Goal: Task Accomplishment & Management: Manage account settings

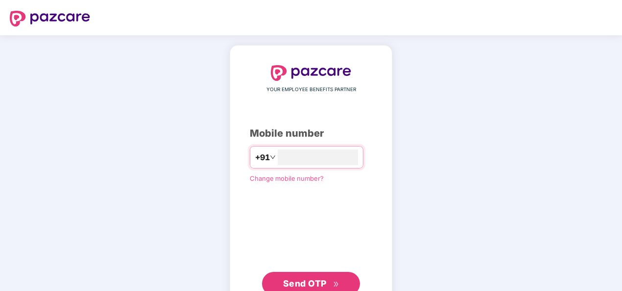
type input "**********"
click at [298, 288] on span "Send OTP" at bounding box center [311, 284] width 56 height 14
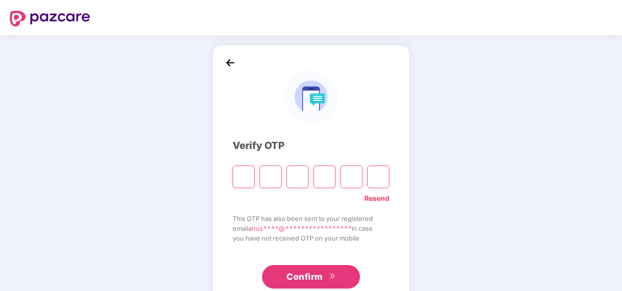
paste input "*"
type input "*"
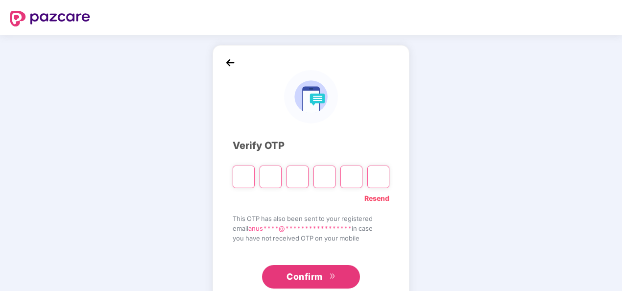
type input "*"
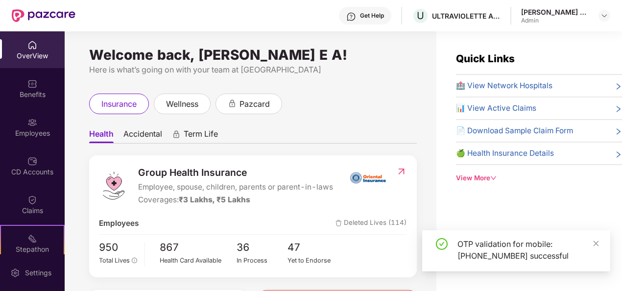
click at [572, 17] on div "Admin" at bounding box center [555, 21] width 69 height 8
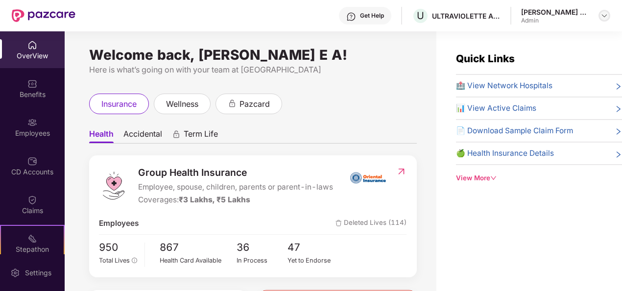
click at [604, 12] on img at bounding box center [604, 16] width 8 height 8
click at [583, 87] on div "A [PERSON_NAME] E A Admin" at bounding box center [558, 88] width 127 height 17
click at [590, 18] on div "[PERSON_NAME] E A Admin" at bounding box center [565, 15] width 89 height 17
click at [602, 17] on img at bounding box center [604, 16] width 8 height 8
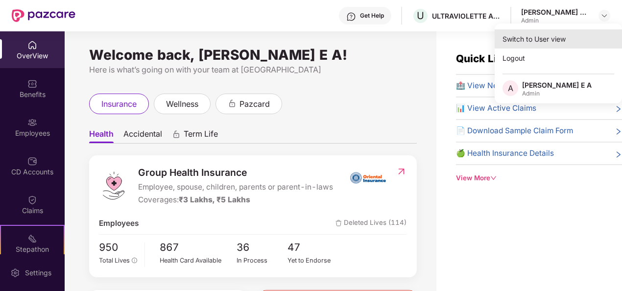
click at [556, 38] on div "Switch to User view" at bounding box center [558, 38] width 127 height 19
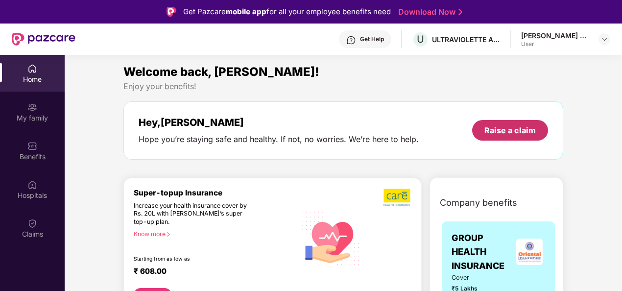
click at [503, 128] on div "Raise a claim" at bounding box center [509, 130] width 51 height 11
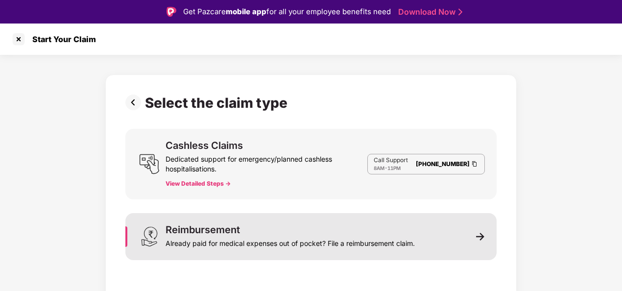
click at [482, 233] on img at bounding box center [480, 236] width 9 height 9
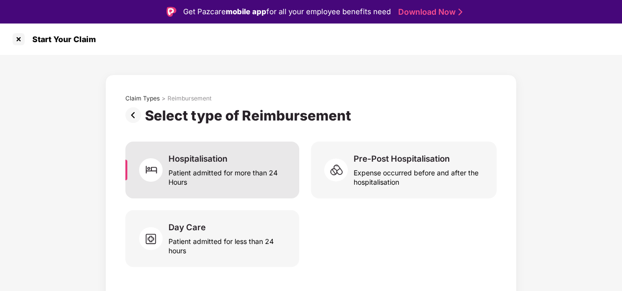
click at [173, 172] on div "Patient admitted for more than 24 Hours" at bounding box center [227, 175] width 119 height 23
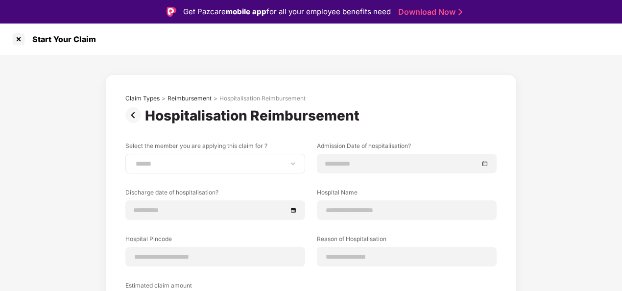
click at [193, 155] on div "**********" at bounding box center [215, 164] width 180 height 20
click at [198, 161] on select "**********" at bounding box center [215, 164] width 163 height 8
select select "**********"
click at [134, 160] on select "**********" at bounding box center [215, 164] width 163 height 8
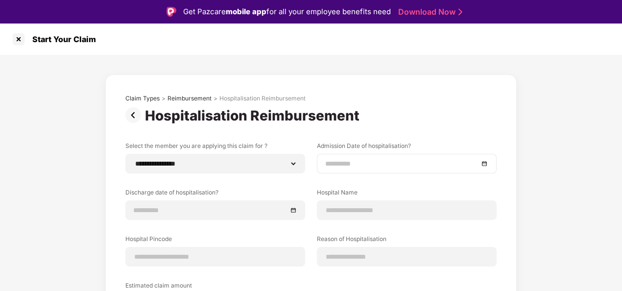
click at [351, 164] on input at bounding box center [401, 163] width 153 height 11
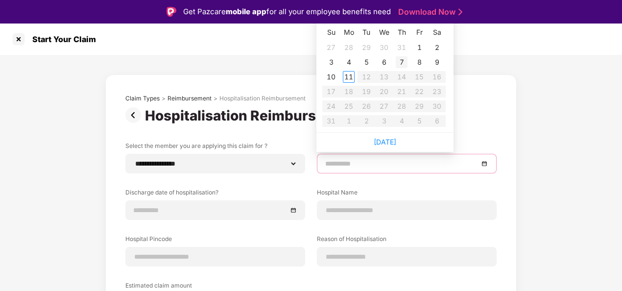
type input "**********"
click at [400, 58] on div "7" at bounding box center [402, 62] width 12 height 12
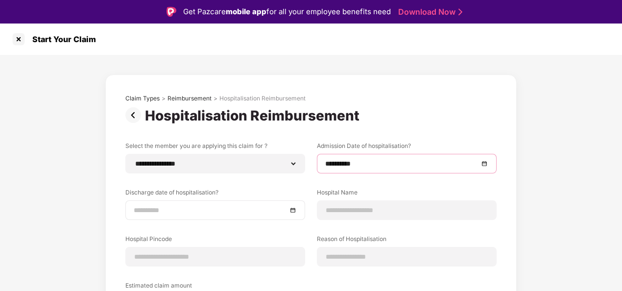
click at [200, 208] on input at bounding box center [210, 210] width 153 height 11
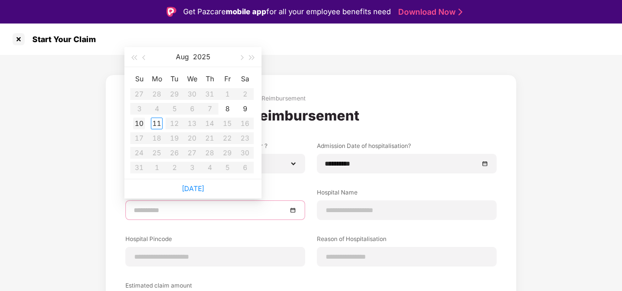
type input "**********"
click at [142, 122] on div "10" at bounding box center [139, 124] width 12 height 12
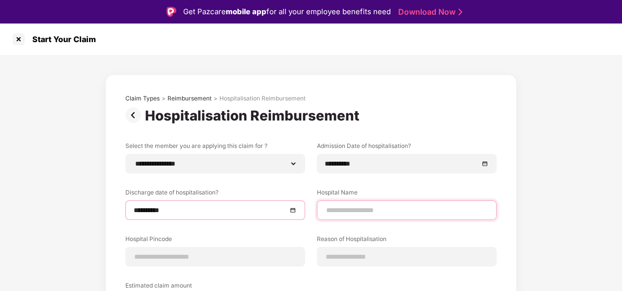
click at [371, 211] on input at bounding box center [406, 210] width 163 height 10
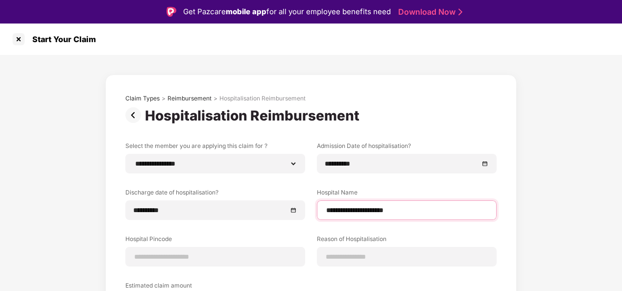
type input "**********"
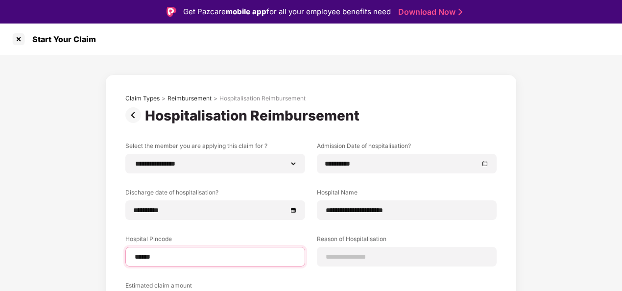
type input "******"
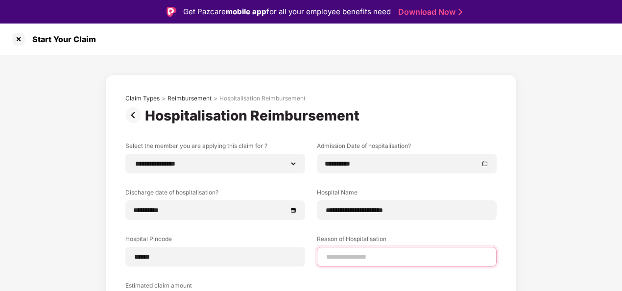
select select "**********"
select select "*********"
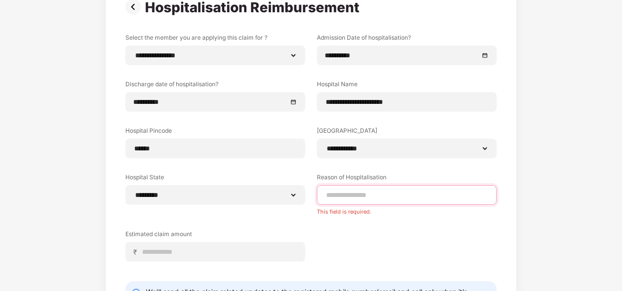
scroll to position [88, 0]
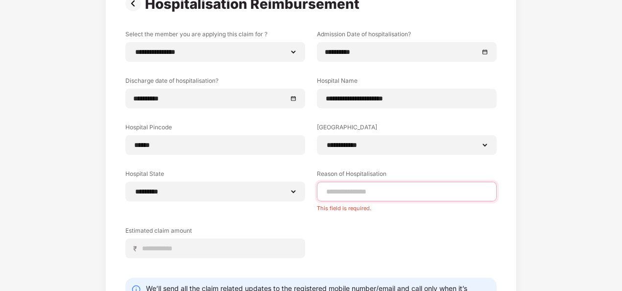
click at [409, 193] on input at bounding box center [406, 192] width 163 height 10
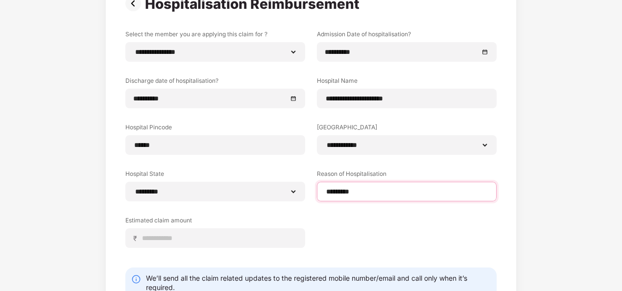
scroll to position [155, 0]
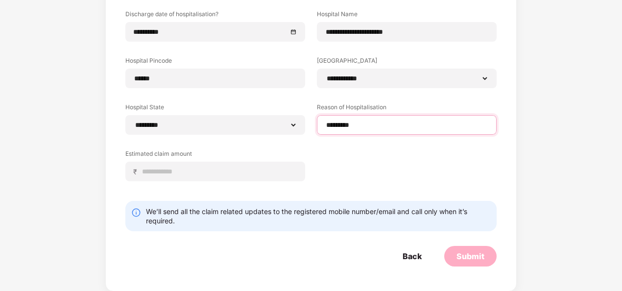
type input "*********"
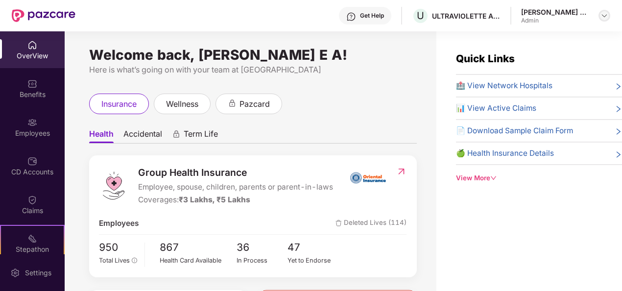
click at [604, 15] on img at bounding box center [604, 16] width 8 height 8
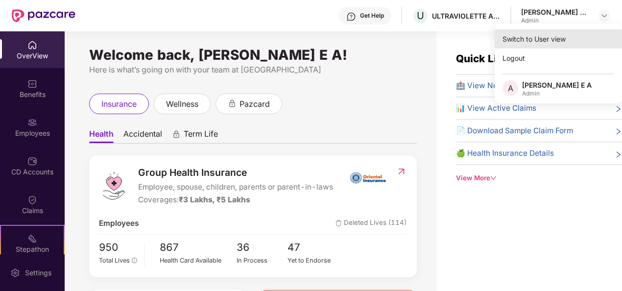
click at [567, 39] on div "Switch to User view" at bounding box center [558, 38] width 127 height 19
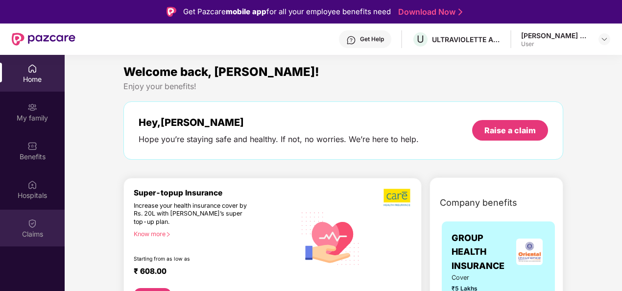
click at [27, 226] on img at bounding box center [32, 223] width 10 height 10
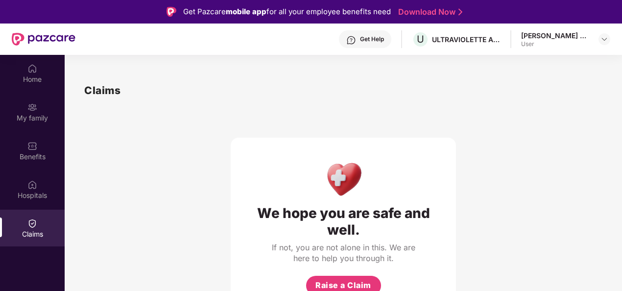
scroll to position [55, 0]
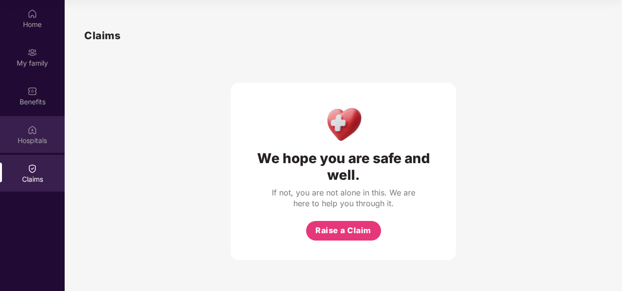
click at [30, 139] on div "Hospitals" at bounding box center [32, 141] width 65 height 10
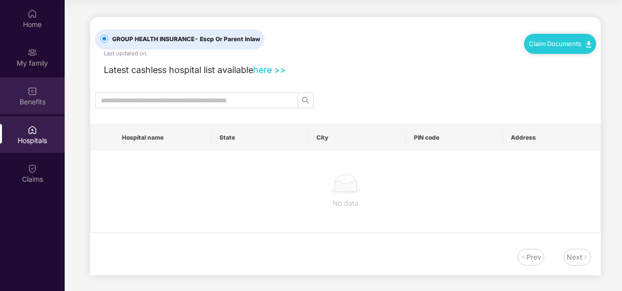
click at [31, 97] on div "Benefits" at bounding box center [32, 102] width 65 height 10
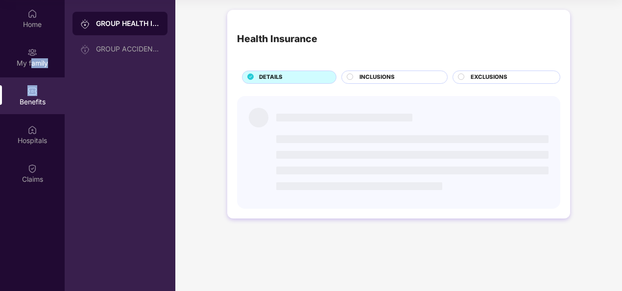
drag, startPoint x: 30, startPoint y: 71, endPoint x: 37, endPoint y: 91, distance: 21.5
click at [37, 91] on div "Home My family Benefits Hospitals Claims" at bounding box center [32, 96] width 65 height 193
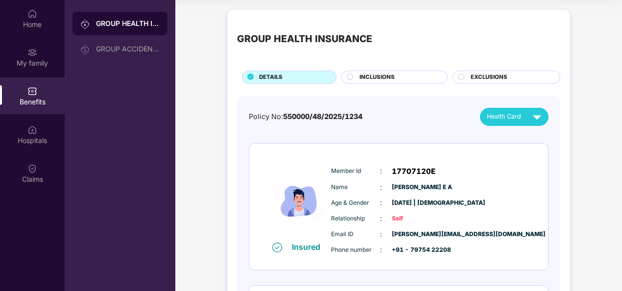
drag, startPoint x: 131, startPoint y: 24, endPoint x: 131, endPoint y: 44, distance: 20.1
click at [131, 44] on div "GROUP HEALTH INSURANCE GROUP ACCIDENTAL INSURANCE" at bounding box center [119, 36] width 95 height 49
drag, startPoint x: 131, startPoint y: 44, endPoint x: 119, endPoint y: 61, distance: 20.5
click at [119, 61] on div "GROUP HEALTH INSURANCE GROUP ACCIDENTAL INSURANCE" at bounding box center [120, 145] width 111 height 291
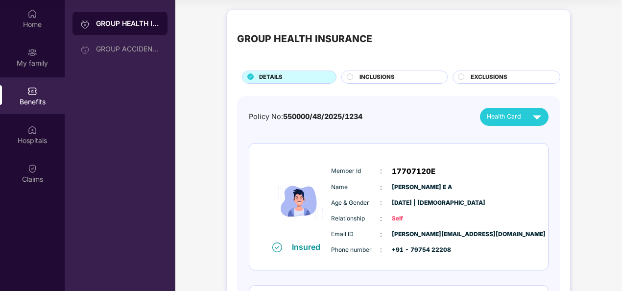
drag, startPoint x: 119, startPoint y: 61, endPoint x: 106, endPoint y: 24, distance: 38.7
click at [106, 24] on div "GROUP HEALTH INSURANCE" at bounding box center [128, 24] width 64 height 10
click at [134, 56] on div "GROUP ACCIDENTAL INSURANCE" at bounding box center [119, 49] width 95 height 24
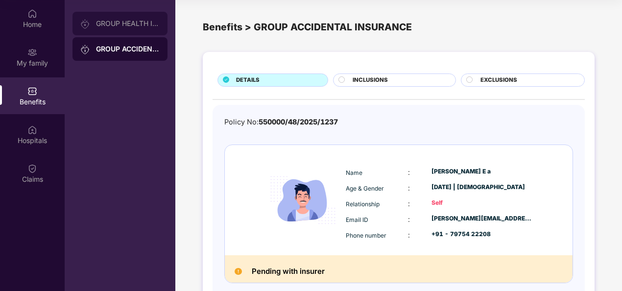
click at [126, 17] on div "GROUP HEALTH INSURANCE" at bounding box center [119, 24] width 95 height 24
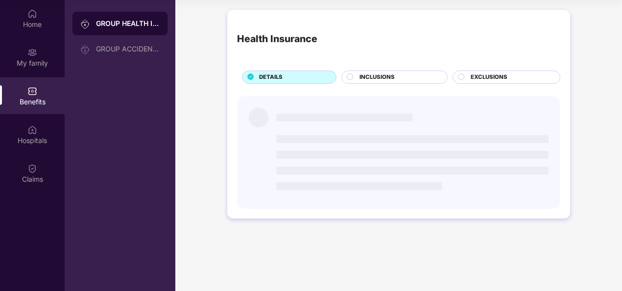
click at [136, 29] on div "GROUP HEALTH INSURANCE" at bounding box center [119, 24] width 95 height 24
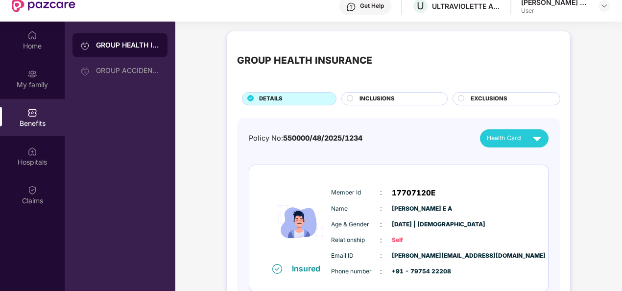
click at [28, 98] on div "Home My family Benefits Hospitals Claims" at bounding box center [32, 118] width 65 height 193
click at [29, 85] on div "My family" at bounding box center [32, 85] width 65 height 10
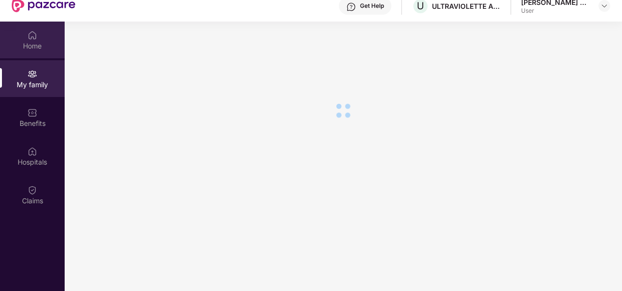
click at [31, 42] on div "Home" at bounding box center [32, 46] width 65 height 10
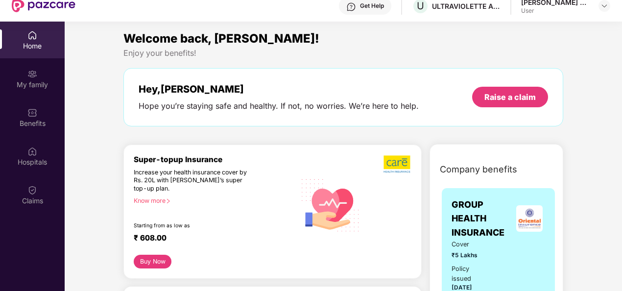
click at [21, 82] on div "My family" at bounding box center [32, 85] width 65 height 10
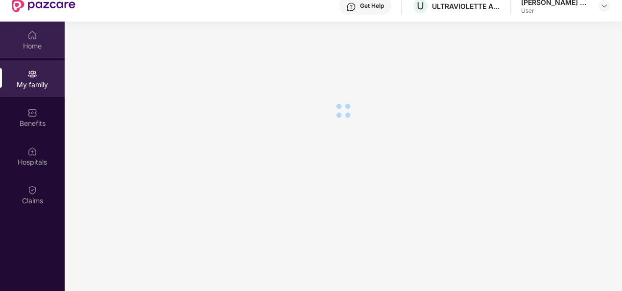
click at [38, 43] on div "Home" at bounding box center [32, 46] width 65 height 10
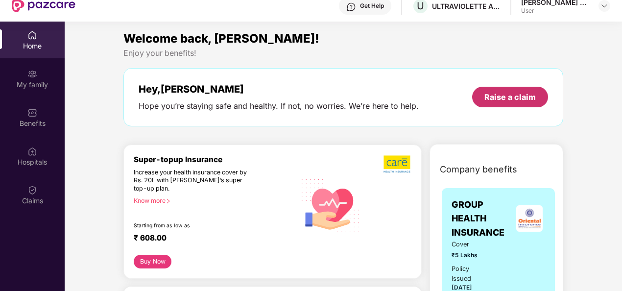
click at [524, 97] on div "Raise a claim" at bounding box center [509, 97] width 51 height 11
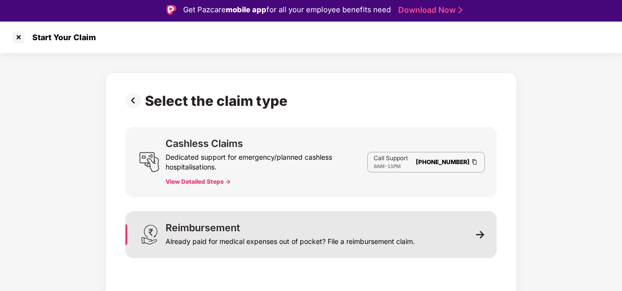
click at [478, 232] on img at bounding box center [480, 234] width 9 height 9
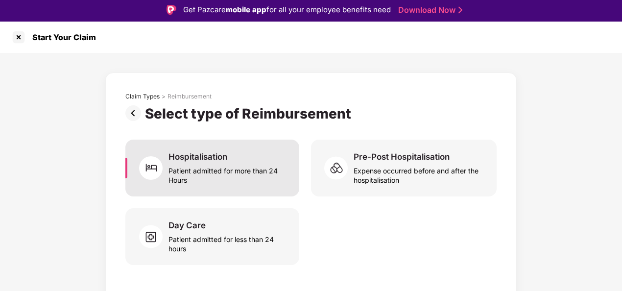
click at [169, 169] on div "Patient admitted for more than 24 Hours" at bounding box center [227, 173] width 119 height 23
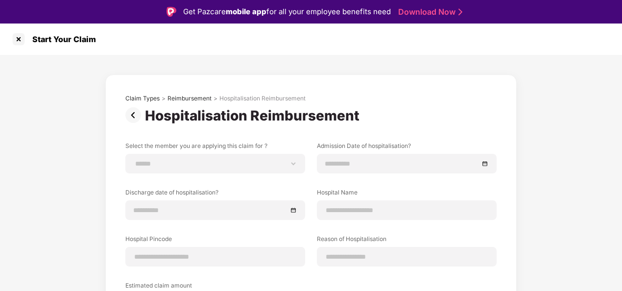
click at [22, 47] on div "Start Your Claim" at bounding box center [311, 39] width 622 height 31
click at [22, 38] on div at bounding box center [19, 39] width 16 height 16
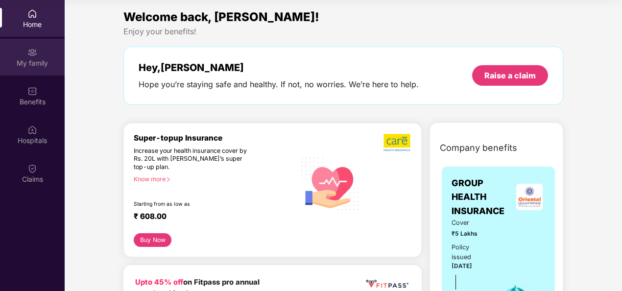
click at [24, 54] on div "My family" at bounding box center [32, 57] width 65 height 37
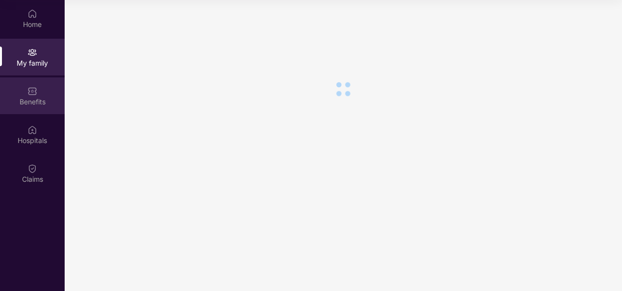
click at [27, 114] on div "Benefits" at bounding box center [32, 95] width 65 height 37
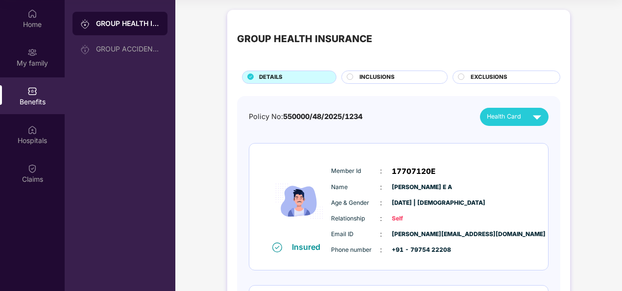
click at [113, 24] on div "GROUP HEALTH INSURANCE" at bounding box center [128, 24] width 64 height 10
click at [38, 139] on div "Hospitals" at bounding box center [32, 141] width 65 height 10
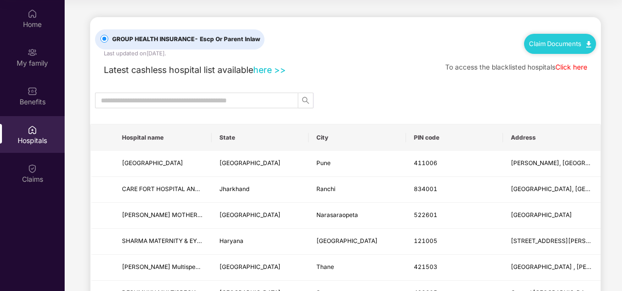
click at [577, 38] on div "Claim Documents" at bounding box center [560, 44] width 72 height 20
click at [586, 40] on link "Claim Documents" at bounding box center [560, 44] width 62 height 8
click at [552, 61] on link "Claim Form" at bounding box center [563, 60] width 64 height 21
click at [36, 50] on img at bounding box center [32, 52] width 10 height 10
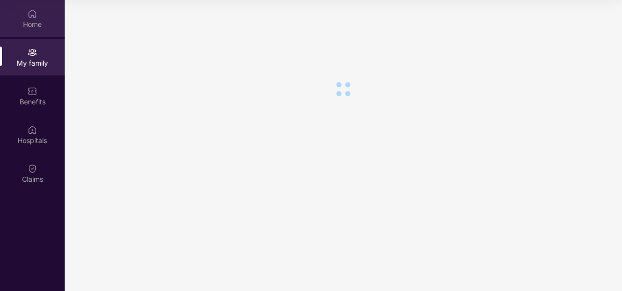
drag, startPoint x: 31, startPoint y: 24, endPoint x: 33, endPoint y: 32, distance: 9.1
click at [33, 32] on div "Home" at bounding box center [32, 18] width 65 height 37
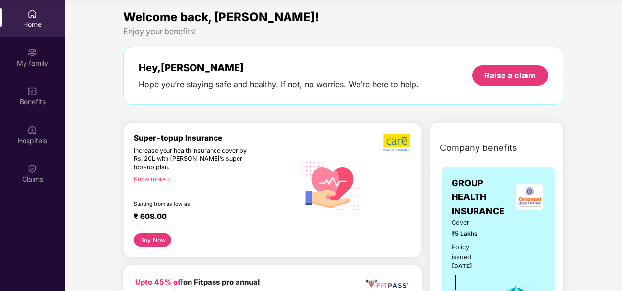
drag, startPoint x: 112, startPoint y: 4, endPoint x: 284, endPoint y: 28, distance: 174.0
click at [284, 28] on div "Enjoy your benefits!" at bounding box center [343, 31] width 440 height 10
drag, startPoint x: 219, startPoint y: 23, endPoint x: 221, endPoint y: 27, distance: 5.5
click at [221, 27] on div "Welcome back, Anush! Enjoy your benefits! Hey, Anush Hope you’re staying safe a…" at bounding box center [343, 61] width 448 height 107
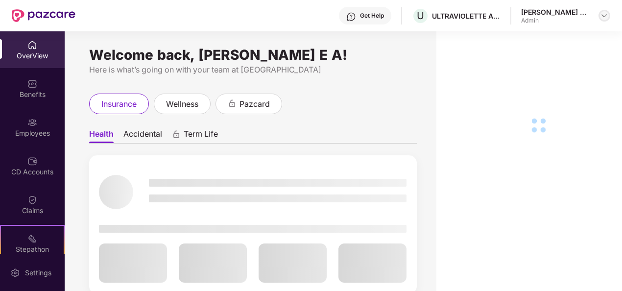
click at [600, 19] on img at bounding box center [604, 16] width 8 height 8
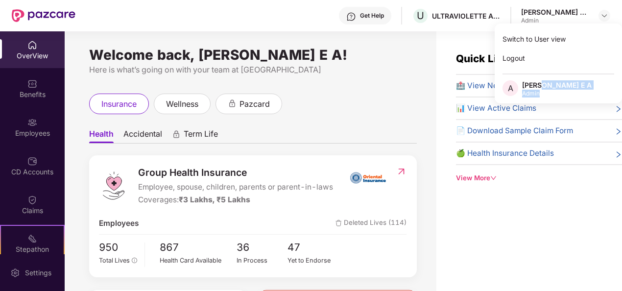
click at [542, 90] on div "[PERSON_NAME] E A Admin" at bounding box center [557, 88] width 70 height 17
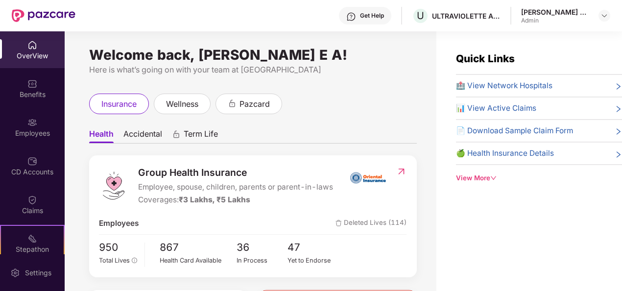
click at [320, 87] on div "Welcome back, Anush E A! Here is what’s going on with your team at Pazcare insu…" at bounding box center [251, 166] width 372 height 271
click at [34, 58] on div "OverView" at bounding box center [32, 56] width 65 height 10
click at [29, 138] on div "Employees" at bounding box center [32, 127] width 65 height 37
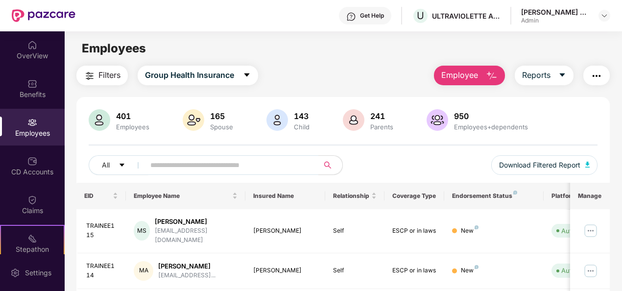
click at [493, 74] on img "button" at bounding box center [492, 76] width 12 height 12
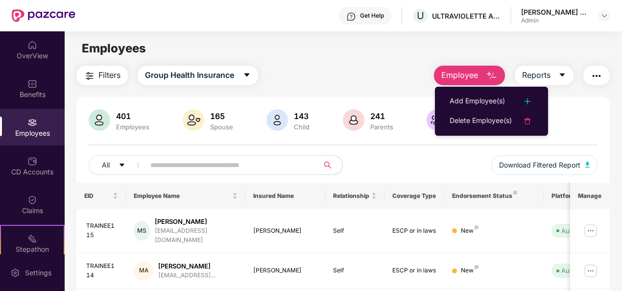
drag, startPoint x: 503, startPoint y: 123, endPoint x: 504, endPoint y: 132, distance: 8.9
click at [504, 132] on ul "Add Employee(s) Delete Employee(s)" at bounding box center [491, 111] width 113 height 49
click at [490, 123] on div "Delete Employee(s)" at bounding box center [481, 121] width 62 height 12
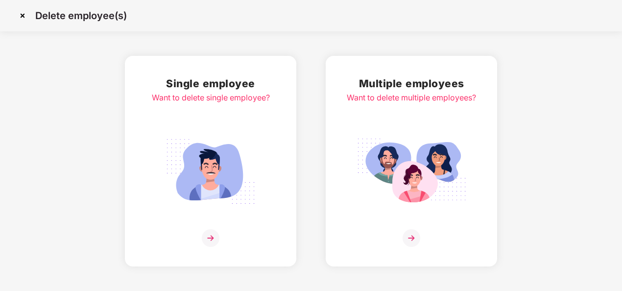
click at [209, 236] on img at bounding box center [211, 238] width 18 height 18
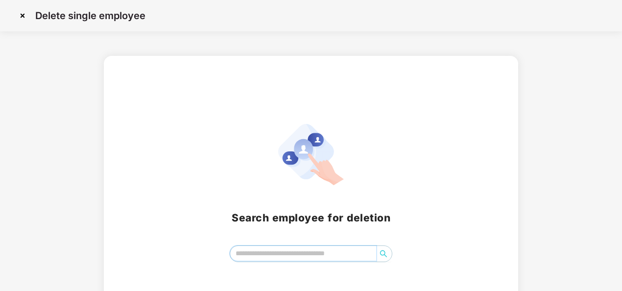
click at [266, 248] on input "search" at bounding box center [303, 253] width 146 height 15
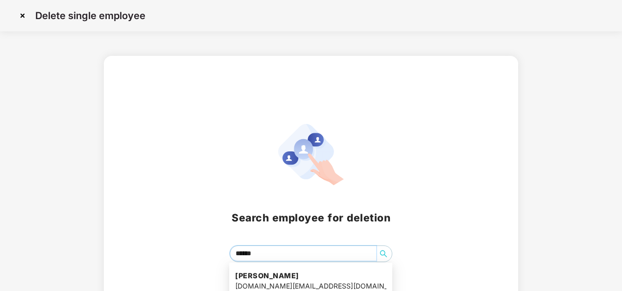
type input "******"
click at [190, 212] on h2 "Search employee for deletion" at bounding box center [311, 218] width 391 height 16
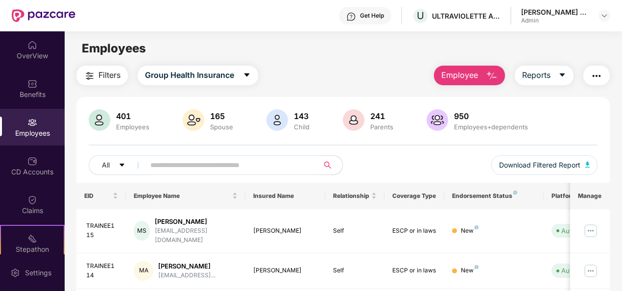
click at [206, 158] on input "text" at bounding box center [227, 165] width 155 height 15
click at [206, 158] on input "*" at bounding box center [227, 165] width 155 height 15
type input "********"
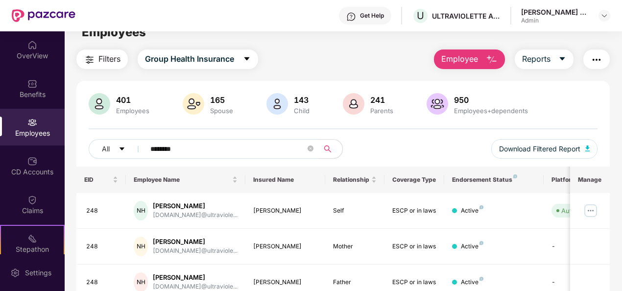
scroll to position [19, 0]
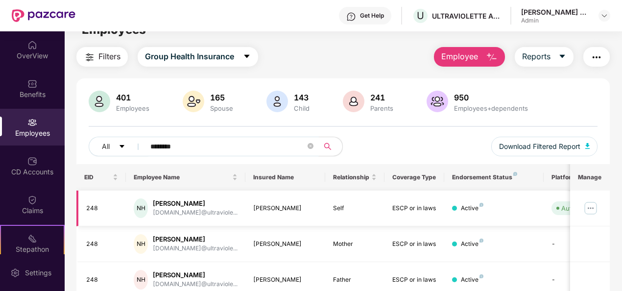
click at [592, 207] on img at bounding box center [591, 208] width 16 height 16
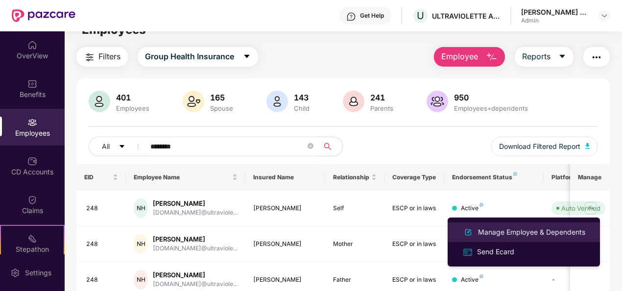
click at [564, 228] on div "Manage Employee & Dependents" at bounding box center [531, 232] width 111 height 11
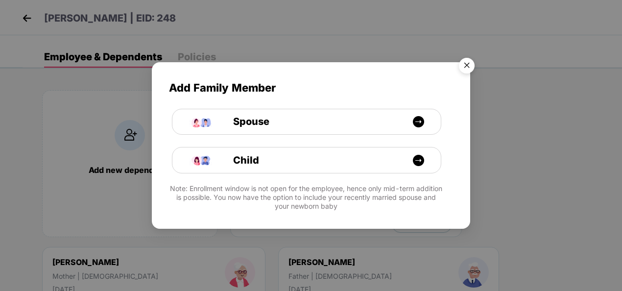
click at [469, 69] on img "Close" at bounding box center [466, 66] width 27 height 27
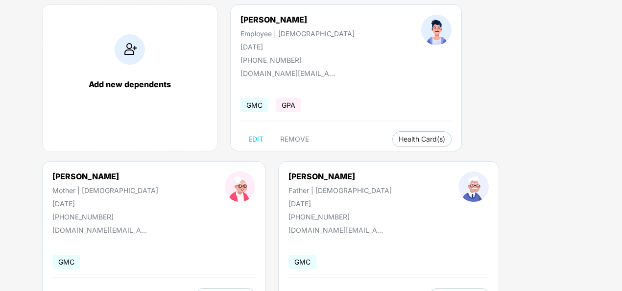
scroll to position [99, 0]
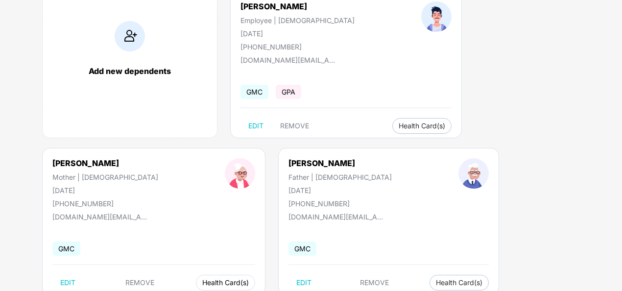
drag, startPoint x: 620, startPoint y: 108, endPoint x: 580, endPoint y: 129, distance: 45.6
click at [617, 133] on div "Add new dependents Narendra Hn Employee | Male 10 May 2000 +918495065116 narend…" at bounding box center [322, 147] width 599 height 343
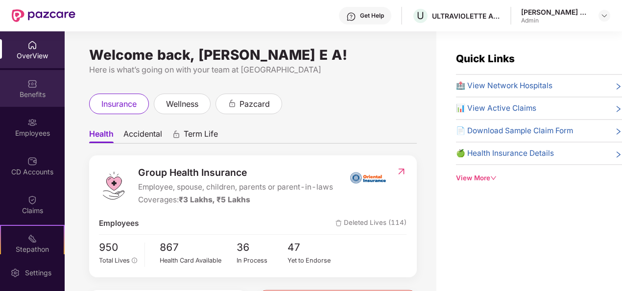
click at [23, 100] on div "Benefits" at bounding box center [32, 88] width 65 height 37
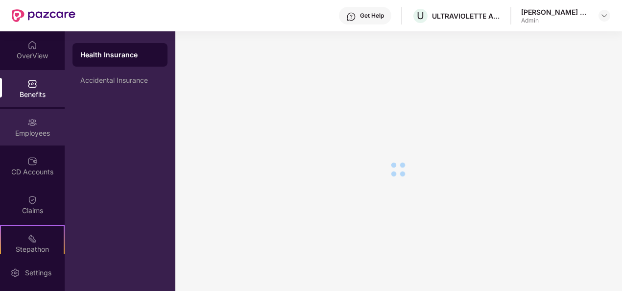
click at [29, 120] on img at bounding box center [32, 123] width 10 height 10
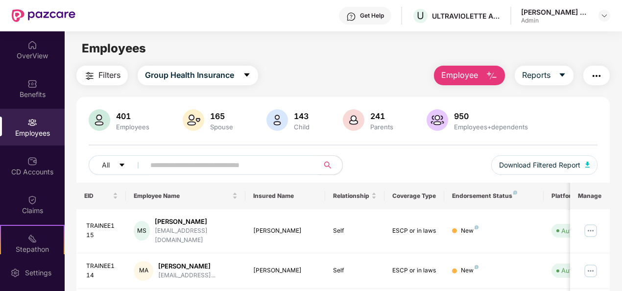
click at [490, 75] on img "button" at bounding box center [492, 76] width 12 height 12
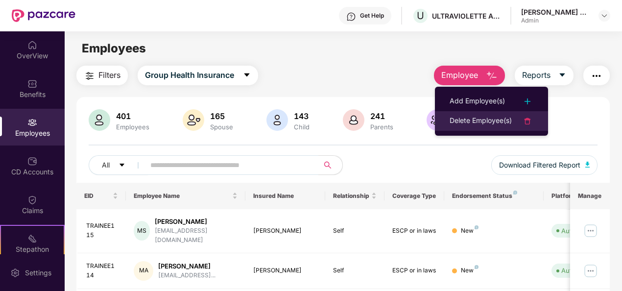
click at [476, 123] on div "Delete Employee(s)" at bounding box center [481, 121] width 62 height 12
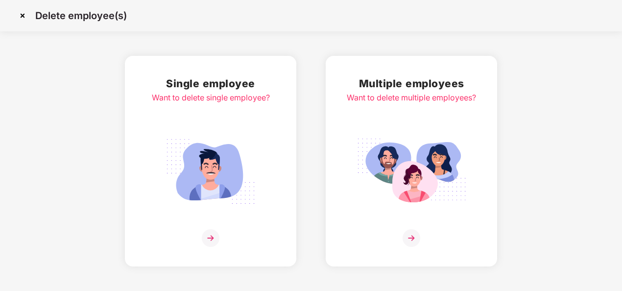
click at [414, 238] on img at bounding box center [412, 238] width 18 height 18
